Goal: Find specific page/section: Find specific page/section

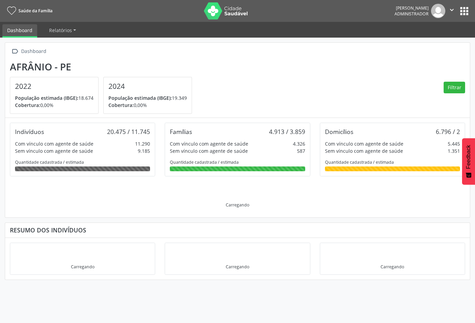
click at [465, 9] on button "apps" at bounding box center [465, 11] width 12 height 12
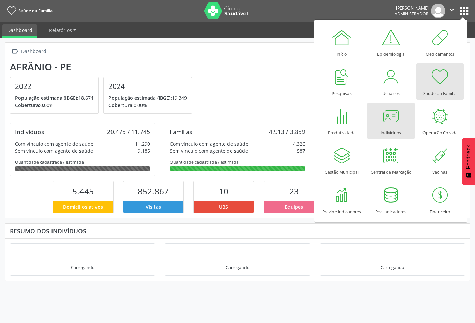
click at [390, 123] on div at bounding box center [391, 116] width 20 height 20
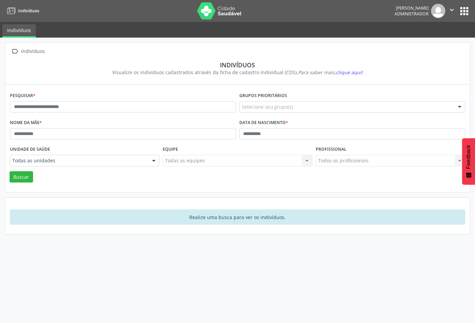
click at [472, 10] on nav "Indivíduos Ênio Pereira da Silva Administrador  Configurações Sair apps" at bounding box center [237, 11] width 475 height 22
click at [466, 11] on button "apps" at bounding box center [465, 11] width 12 height 12
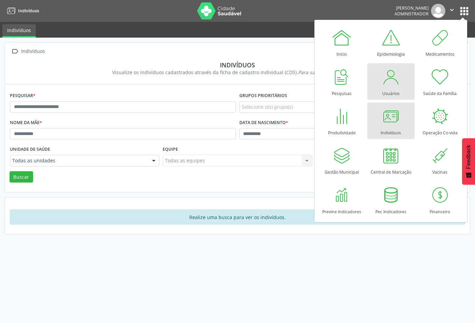
click at [388, 90] on div "Usuários" at bounding box center [391, 91] width 17 height 9
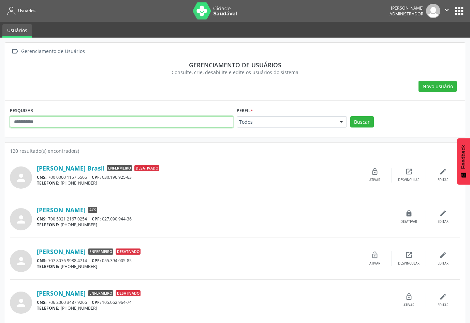
click at [82, 121] on input "text" at bounding box center [122, 122] width 224 height 12
type input "*********"
click at [351, 116] on button "Buscar" at bounding box center [363, 122] width 24 height 12
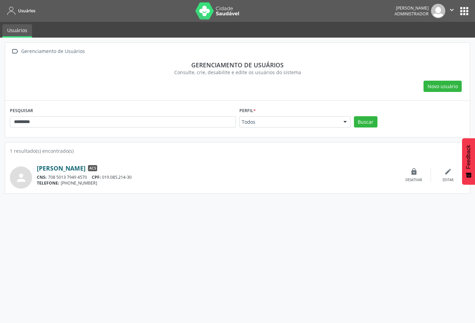
click at [86, 168] on link "[PERSON_NAME]" at bounding box center [61, 168] width 49 height 8
